Goal: Task Accomplishment & Management: Manage account settings

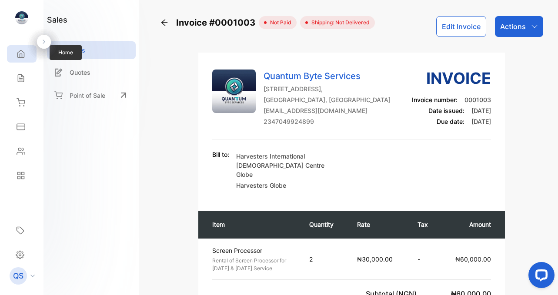
click at [21, 55] on icon at bounding box center [21, 53] width 7 height 7
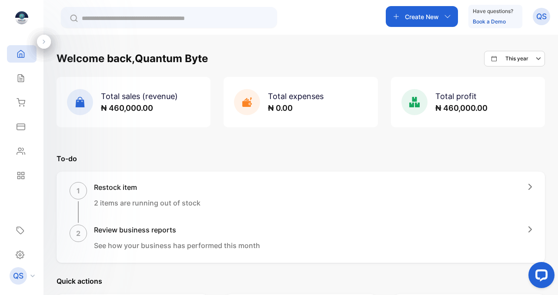
click at [442, 17] on div "Create New" at bounding box center [422, 16] width 72 height 21
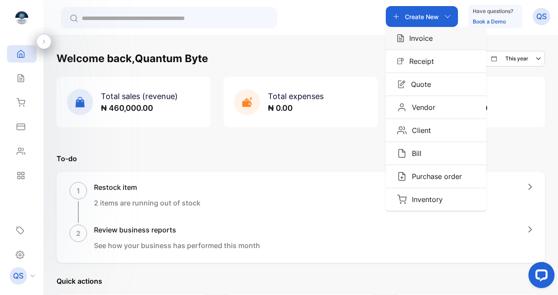
click at [431, 41] on p "Invoice" at bounding box center [418, 38] width 29 height 10
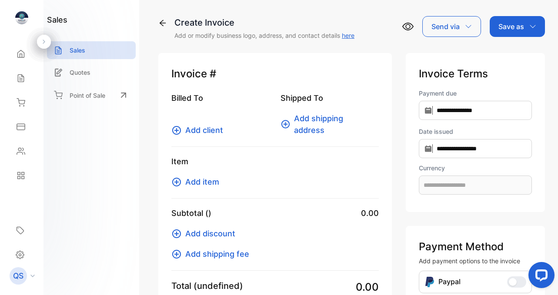
type input "**********"
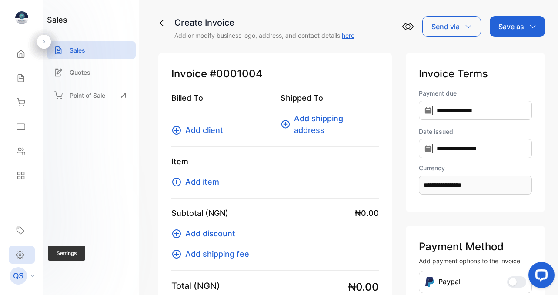
click at [18, 252] on icon at bounding box center [20, 255] width 9 height 9
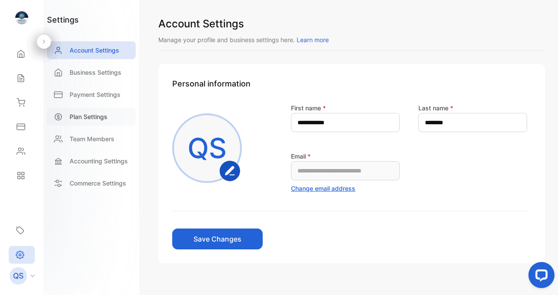
click at [88, 116] on p "Plan Settings" at bounding box center [89, 116] width 38 height 9
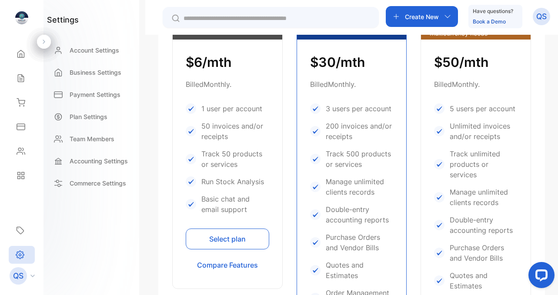
scroll to position [276, 0]
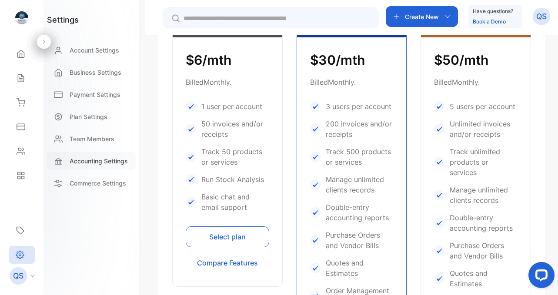
click at [106, 161] on p "Accounting Settings" at bounding box center [99, 161] width 58 height 9
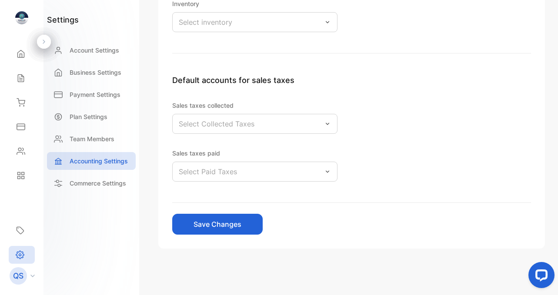
scroll to position [269, 0]
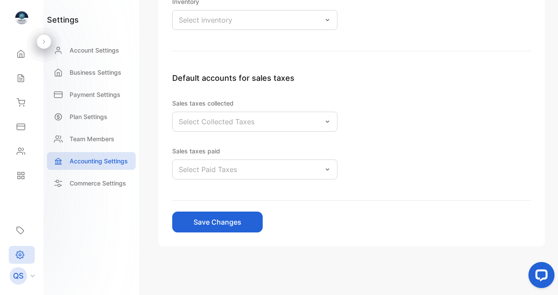
click at [324, 125] on div "Select Collected Taxes" at bounding box center [254, 122] width 165 height 20
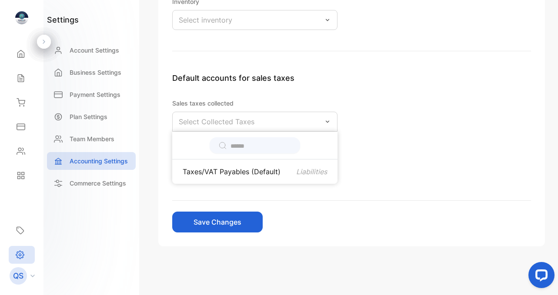
click at [366, 113] on div "Default accounts for sales taxes Sales taxes collected Select Collected Taxes T…" at bounding box center [351, 136] width 359 height 129
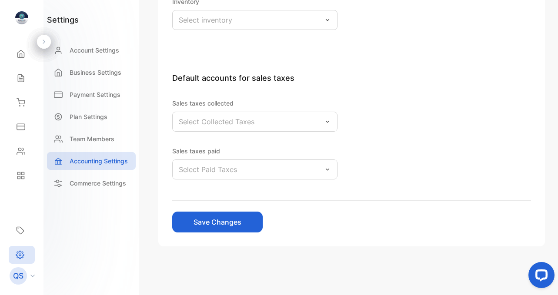
click at [280, 172] on div "Select Paid Taxes" at bounding box center [254, 170] width 165 height 20
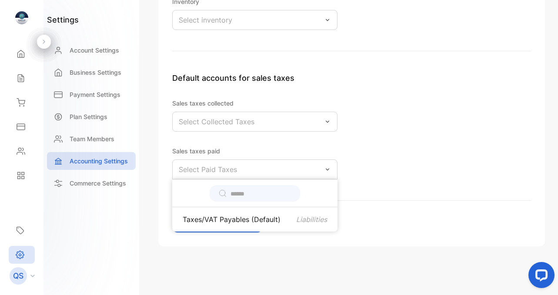
click at [351, 155] on div "Default accounts for sales taxes Sales taxes collected Select Collected Taxes S…" at bounding box center [351, 136] width 359 height 129
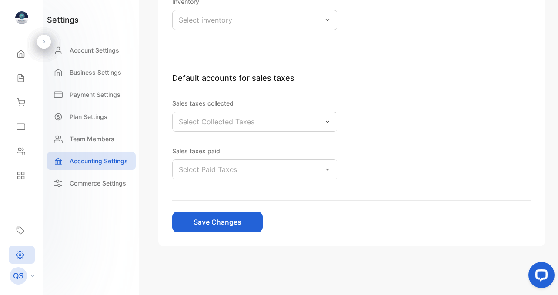
click at [287, 127] on div "Select Collected Taxes" at bounding box center [254, 122] width 165 height 20
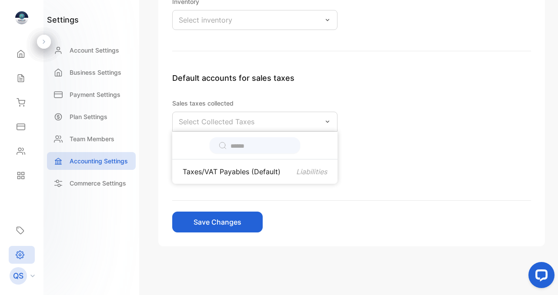
click at [394, 106] on div "Default accounts for sales taxes Sales taxes collected Select Collected Taxes T…" at bounding box center [351, 136] width 359 height 129
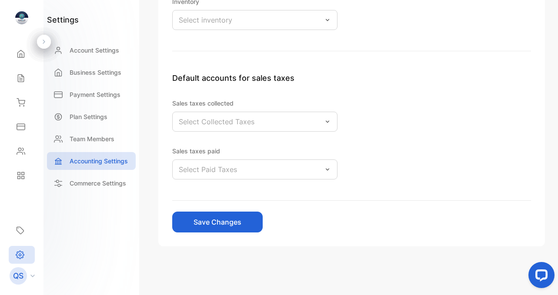
click at [301, 124] on div "Select Collected Taxes" at bounding box center [254, 122] width 165 height 20
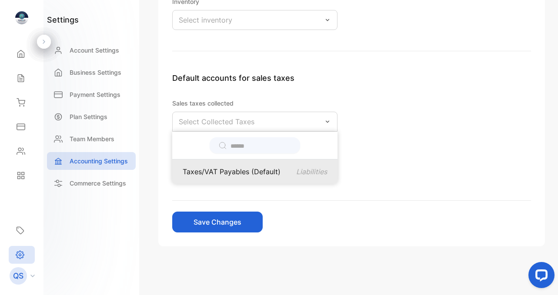
click at [258, 171] on p "Taxes/VAT Payables (Default)" at bounding box center [232, 172] width 98 height 10
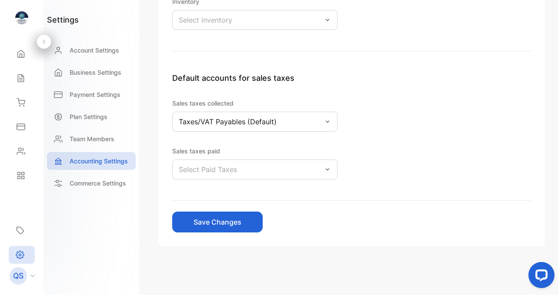
click at [269, 168] on div "Select Paid Taxes" at bounding box center [254, 170] width 165 height 20
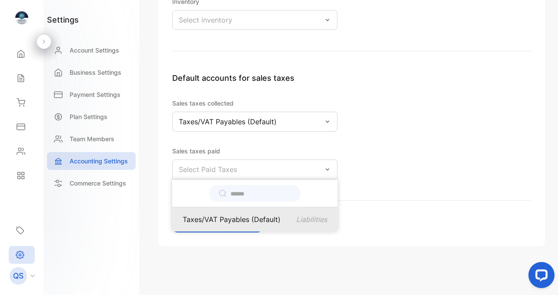
click at [232, 217] on p "Taxes/VAT Payables (Default)" at bounding box center [232, 220] width 98 height 10
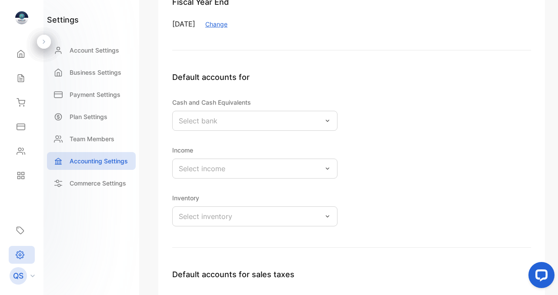
scroll to position [74, 0]
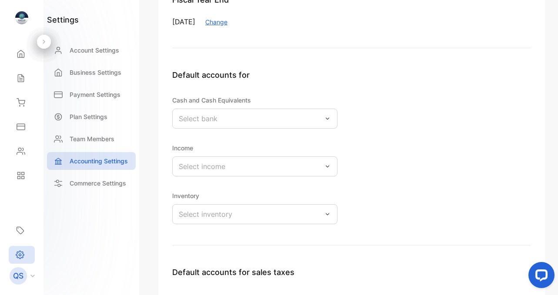
click at [275, 120] on div "Select bank" at bounding box center [254, 119] width 165 height 20
click at [404, 77] on p "Default accounts for" at bounding box center [351, 75] width 359 height 12
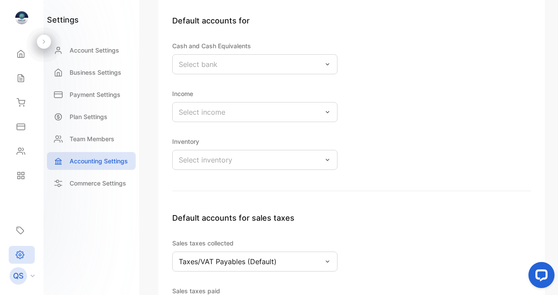
scroll to position [133, 0]
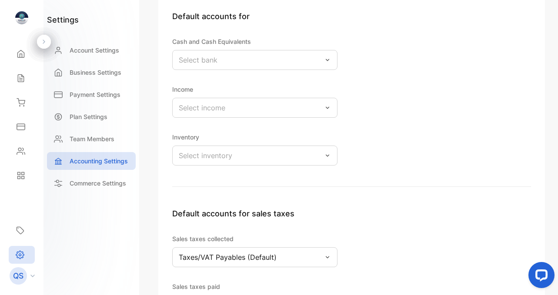
click at [293, 113] on div "Select income" at bounding box center [254, 108] width 165 height 20
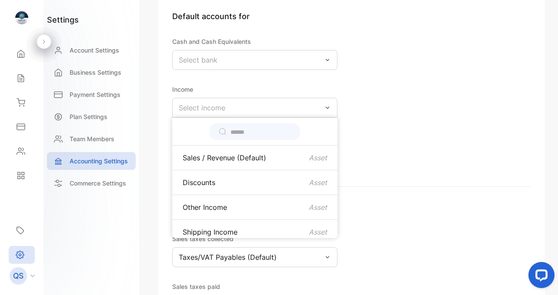
click at [367, 140] on div "Default accounts for Cash and Cash Equivalents Select bank Income Select income…" at bounding box center [351, 98] width 359 height 177
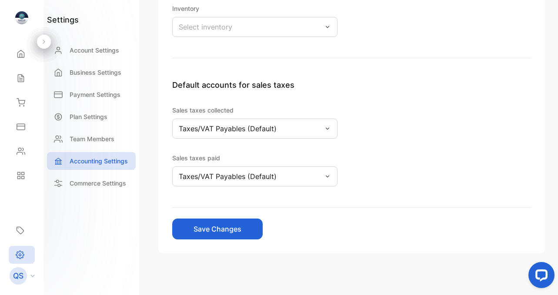
scroll to position [269, 0]
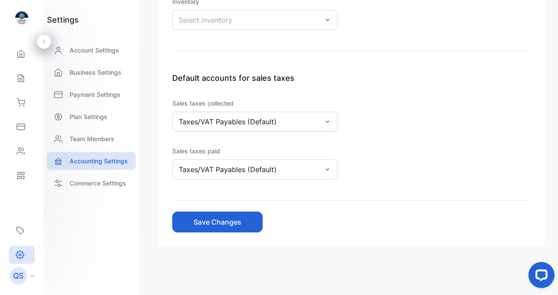
click at [242, 223] on button "Save Changes" at bounding box center [217, 222] width 91 height 21
click at [84, 185] on p "Commerce Settings" at bounding box center [98, 183] width 57 height 9
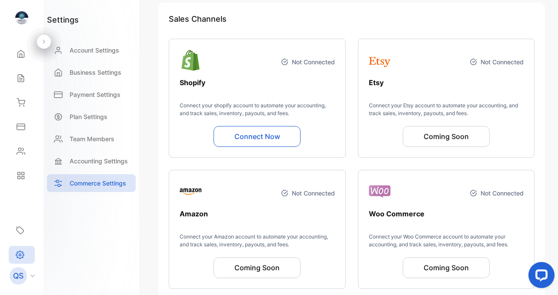
scroll to position [84, 0]
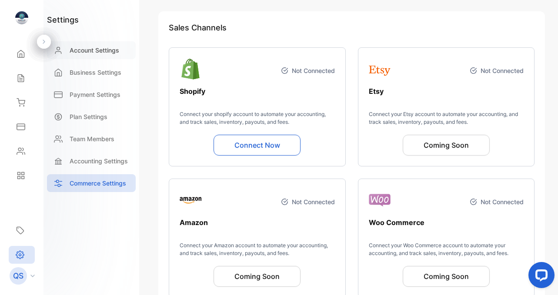
click at [90, 54] on p "Account Settings" at bounding box center [95, 50] width 50 height 9
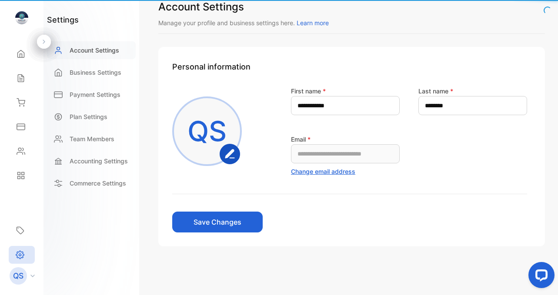
scroll to position [17, 0]
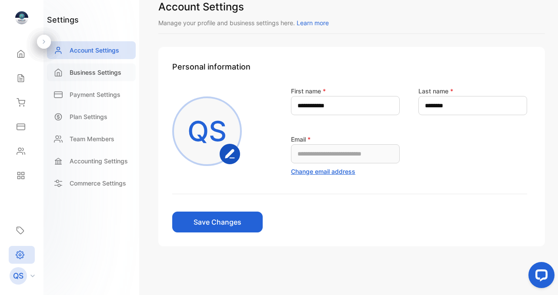
click at [88, 72] on p "Business Settings" at bounding box center [96, 72] width 52 height 9
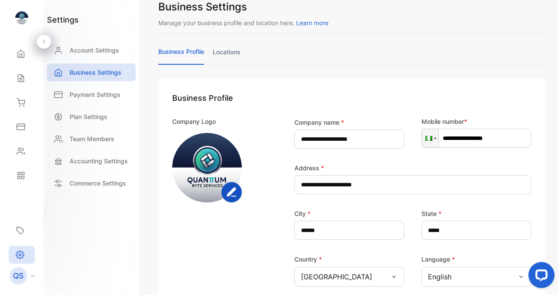
click at [233, 195] on rect "button" at bounding box center [231, 192] width 19 height 19
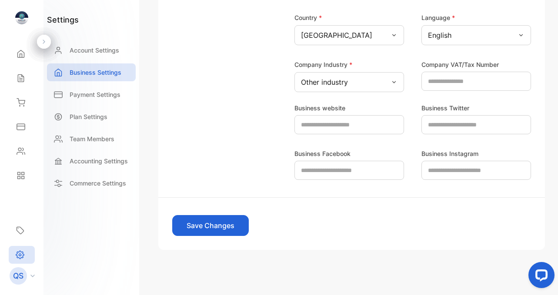
scroll to position [262, 0]
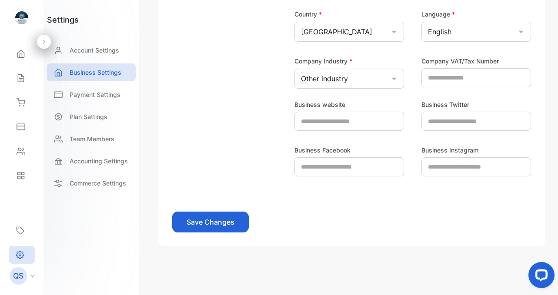
click at [348, 84] on div "Other industry" at bounding box center [350, 79] width 110 height 20
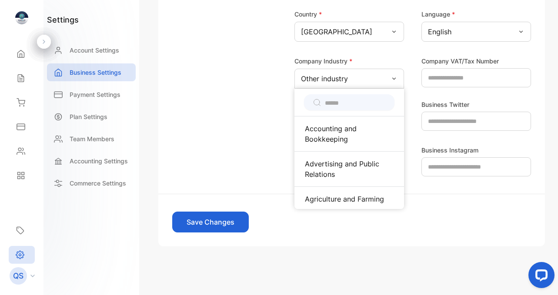
click at [272, 89] on div "Business website Business Twitter Business Facebook Business Instagram" at bounding box center [351, 133] width 359 height 88
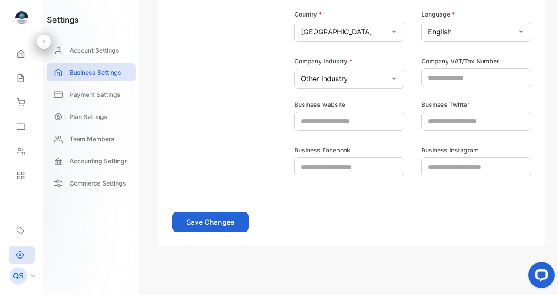
click at [215, 225] on button "Save Changes" at bounding box center [210, 222] width 77 height 21
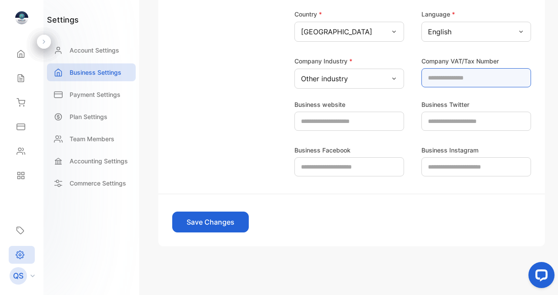
click at [433, 84] on Number-inputvatnumber "number" at bounding box center [477, 77] width 110 height 19
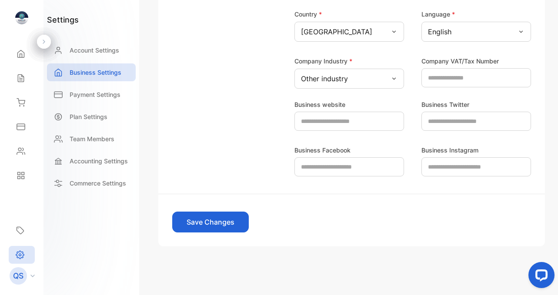
click at [261, 113] on div "Business website Business Twitter Business Facebook Business Instagram" at bounding box center [351, 133] width 359 height 88
click at [100, 95] on p "Payment Settings" at bounding box center [95, 94] width 51 height 9
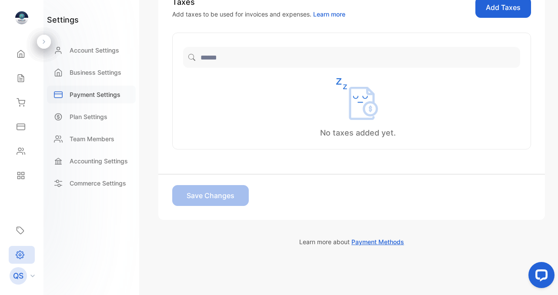
scroll to position [252, 0]
click at [540, 63] on div "Default Currency Nigeria Naira - ₦ Edit Multicurrency Multicurrency can not be …" at bounding box center [351, 7] width 387 height 327
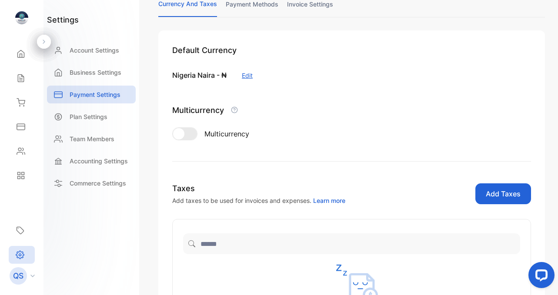
scroll to position [66, 0]
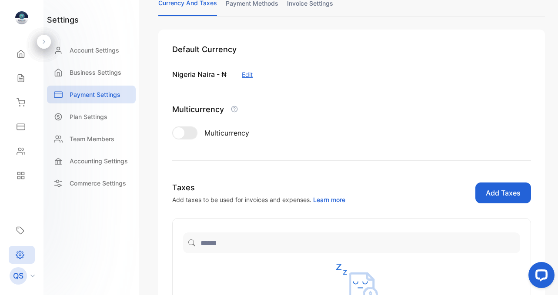
click at [193, 133] on div at bounding box center [185, 133] width 24 height 12
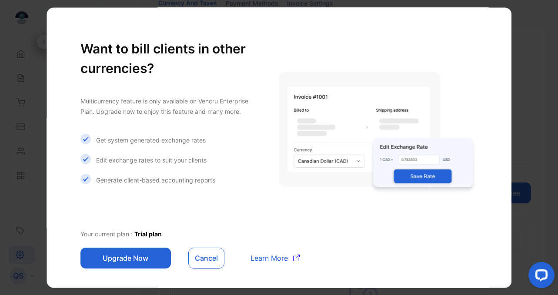
click at [208, 257] on button "Cancel" at bounding box center [206, 258] width 36 height 21
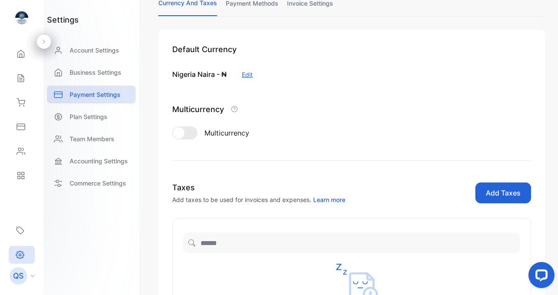
click at [249, 6] on link "payment methods" at bounding box center [252, 7] width 53 height 17
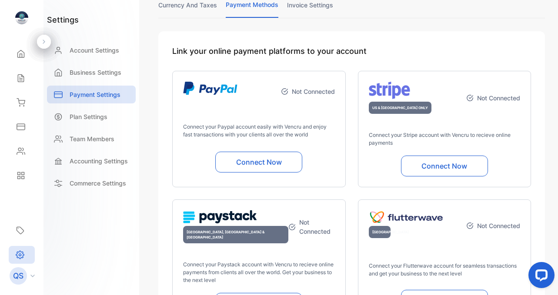
scroll to position [63, 0]
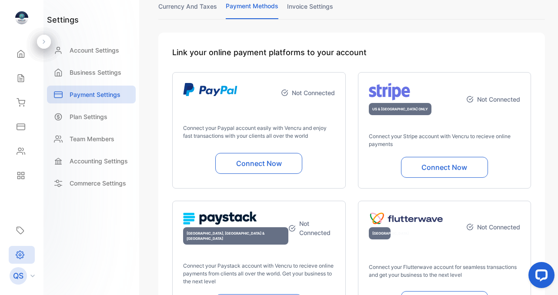
click at [312, 9] on link "invoice settings" at bounding box center [310, 10] width 46 height 17
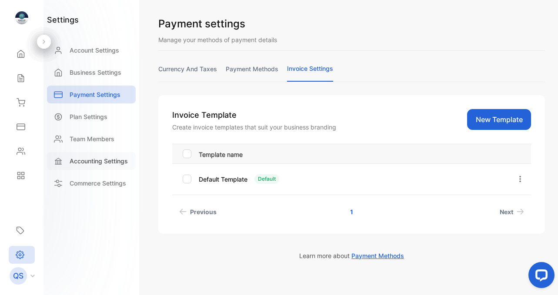
click at [86, 159] on p "Accounting Settings" at bounding box center [99, 161] width 58 height 9
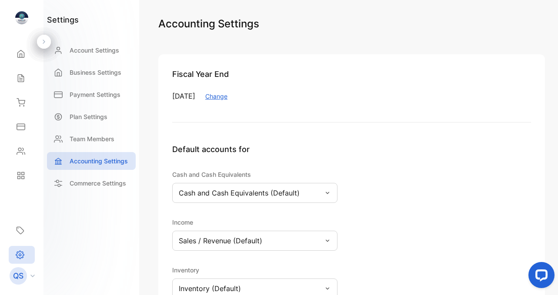
click at [359, 163] on div "Default accounts for" at bounding box center [351, 157] width 359 height 26
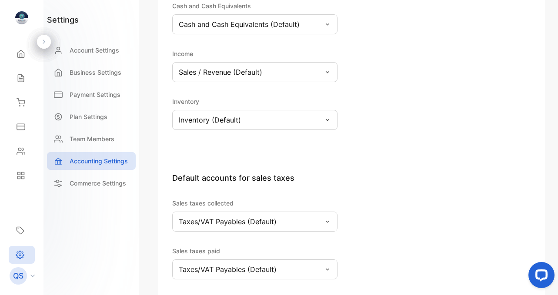
scroll to position [209, 0]
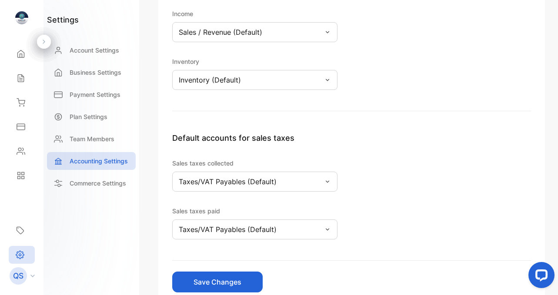
click at [321, 184] on div "Taxes/VAT Payables (Default)" at bounding box center [254, 182] width 165 height 20
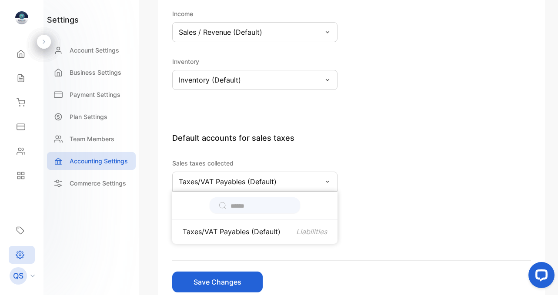
click at [349, 143] on p "Default accounts for sales taxes" at bounding box center [351, 138] width 359 height 12
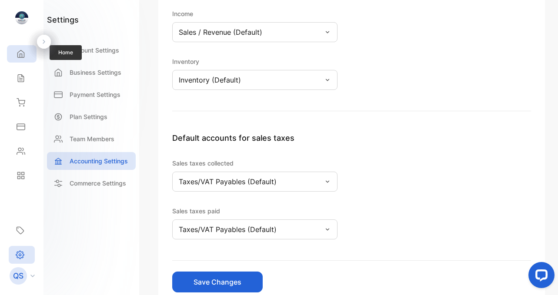
click at [22, 55] on icon at bounding box center [21, 53] width 7 height 7
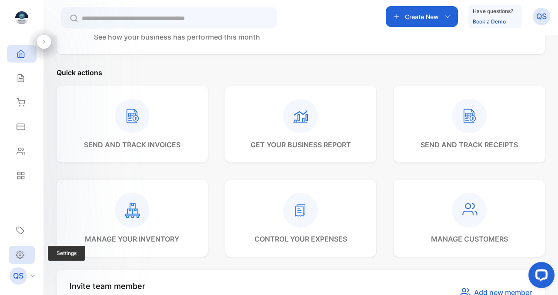
click at [22, 256] on icon at bounding box center [20, 255] width 9 height 9
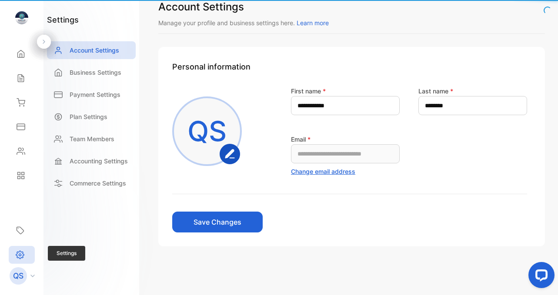
scroll to position [17, 0]
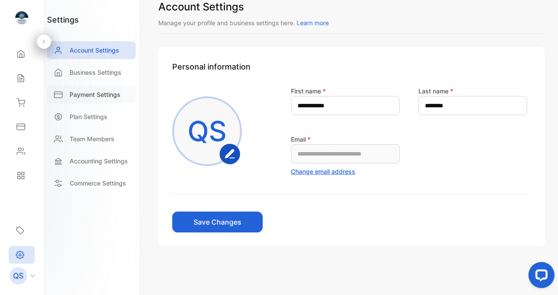
click at [86, 95] on p "Payment Settings" at bounding box center [95, 94] width 51 height 9
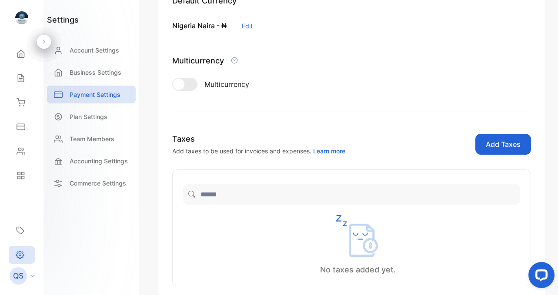
scroll to position [133, 0]
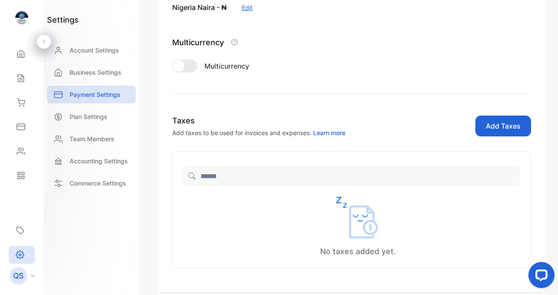
click at [501, 128] on button "Add Taxes" at bounding box center [504, 126] width 56 height 21
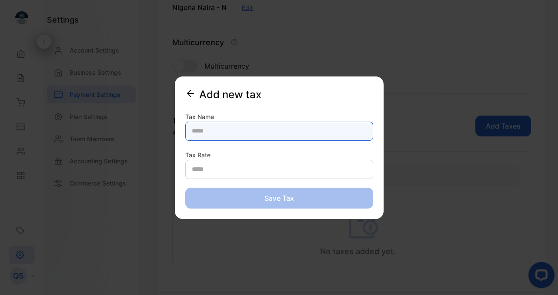
click at [330, 128] on Name-inputTaxName "text" at bounding box center [279, 131] width 188 height 19
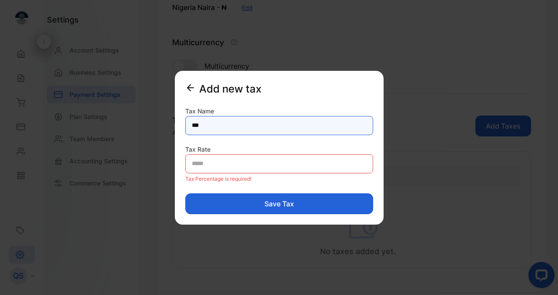
type Name-inputTaxName "***"
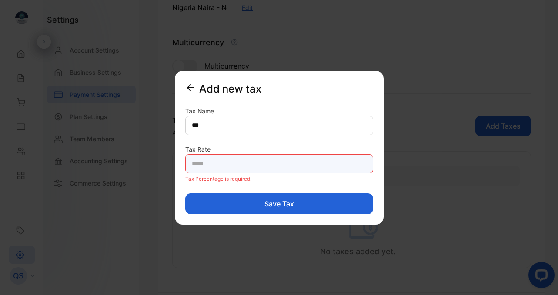
click at [268, 164] on Rate-inputTaxPercentage "number" at bounding box center [279, 163] width 188 height 19
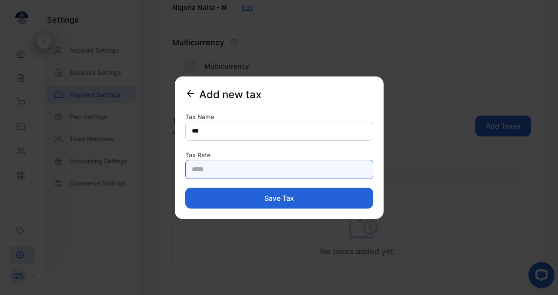
type Rate-inputTaxPercentage "***"
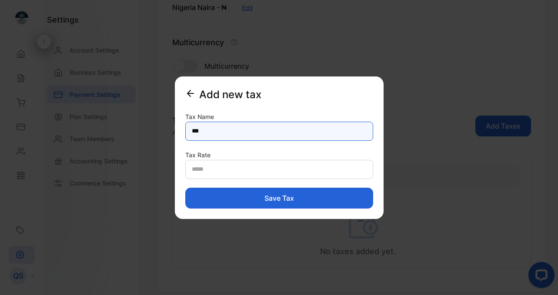
click at [247, 129] on Name-inputTaxName "***" at bounding box center [279, 131] width 188 height 19
type Name-inputTaxName "***"
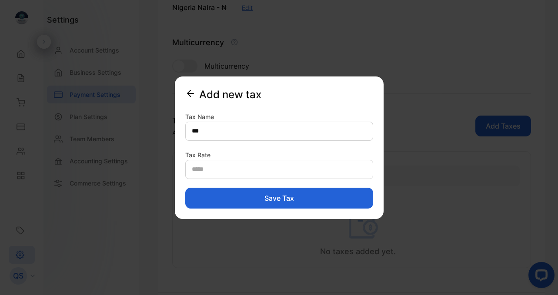
click at [245, 201] on button "Save tax" at bounding box center [279, 198] width 188 height 21
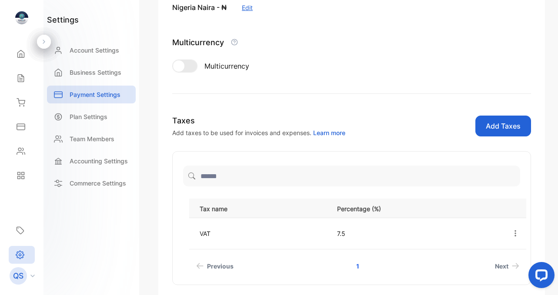
click at [247, 7] on button "Edit" at bounding box center [247, 7] width 11 height 9
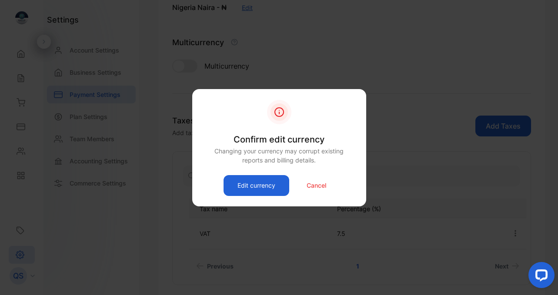
click at [319, 188] on p "Cancel" at bounding box center [317, 185] width 20 height 9
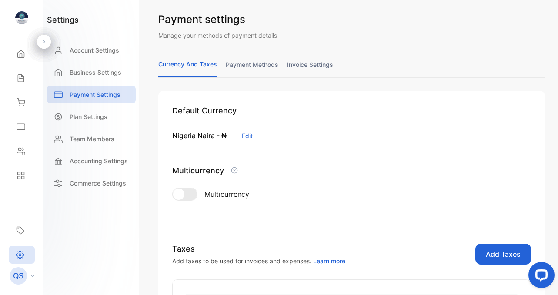
scroll to position [0, 0]
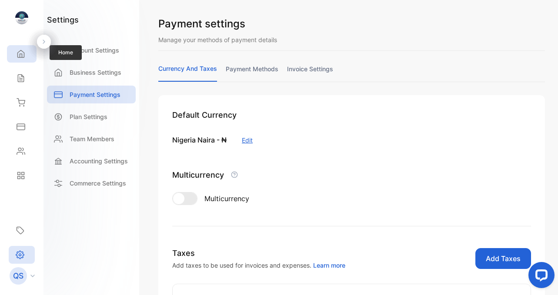
click at [20, 56] on icon at bounding box center [21, 54] width 9 height 9
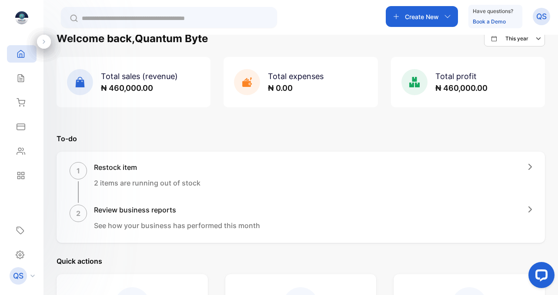
scroll to position [21, 0]
